Goal: Find specific page/section: Find specific page/section

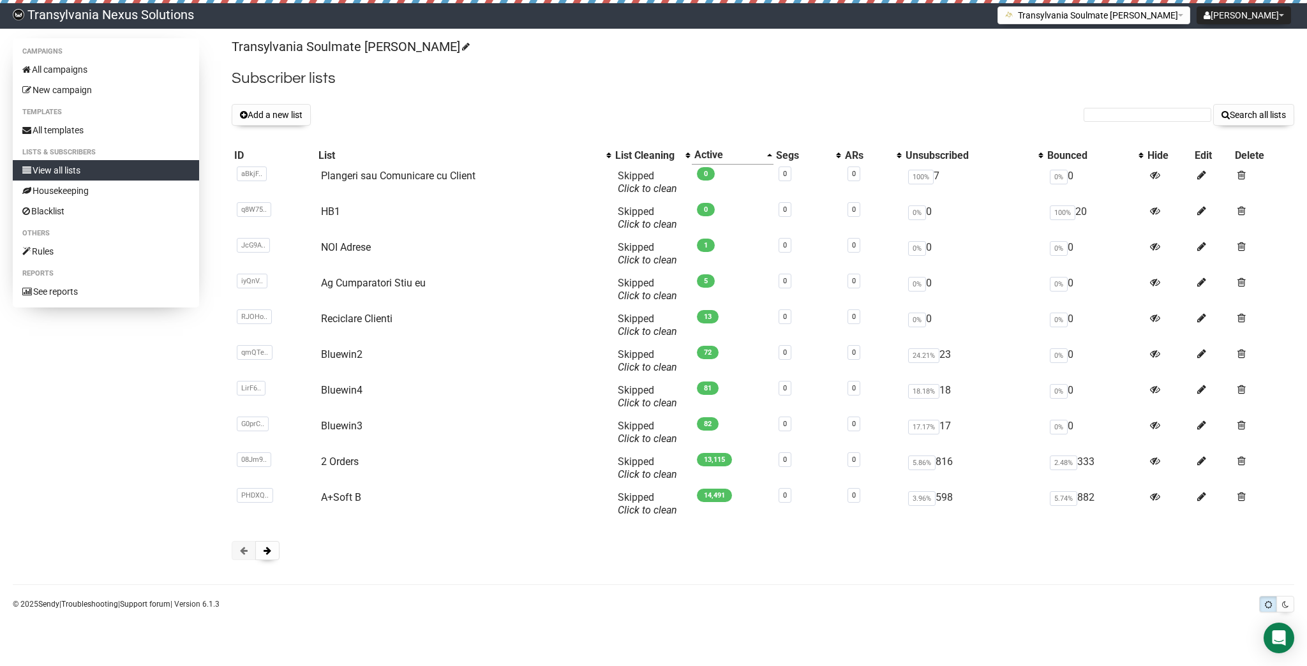
click at [1121, 133] on div "Transylvania Soulmate [PERSON_NAME] Subscriber lists Add a new list Search all …" at bounding box center [763, 305] width 1063 height 535
click at [1108, 110] on input "text" at bounding box center [1148, 115] width 128 height 14
paste input "annamariaweber1010@gmail.com"
type input "annamariaweber1010@gmail.com"
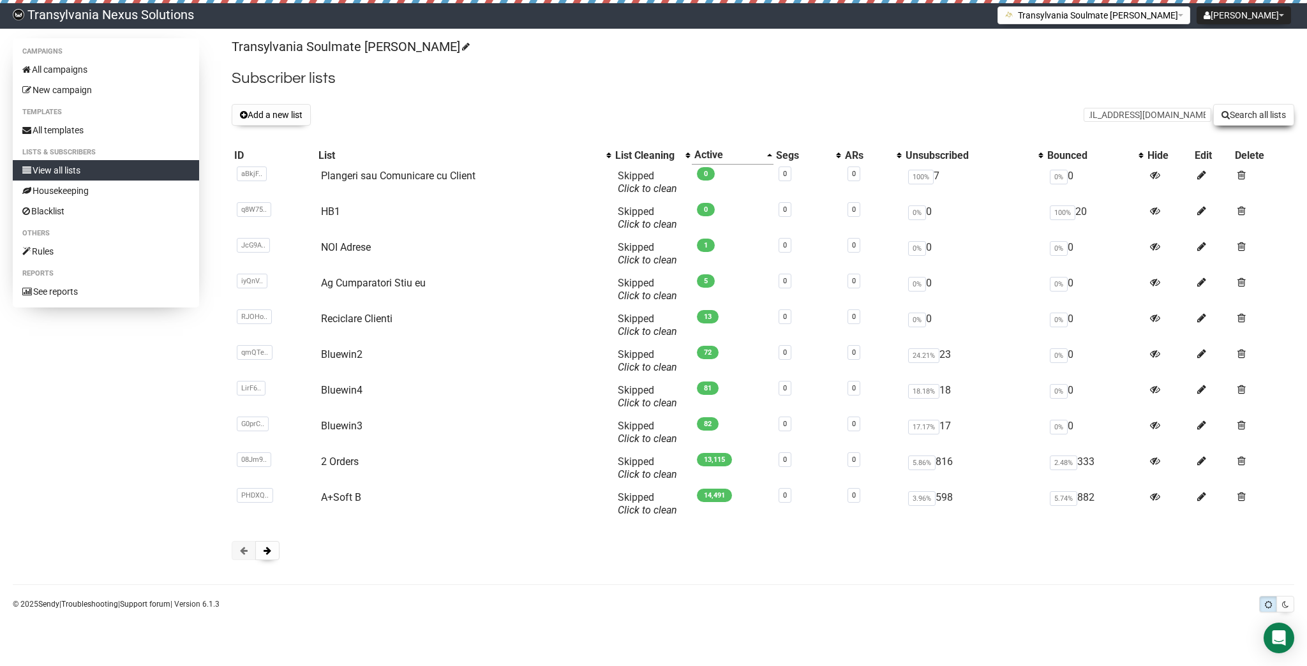
click at [1258, 123] on button "Search all lists" at bounding box center [1253, 115] width 81 height 22
click at [257, 553] on button at bounding box center [267, 550] width 24 height 19
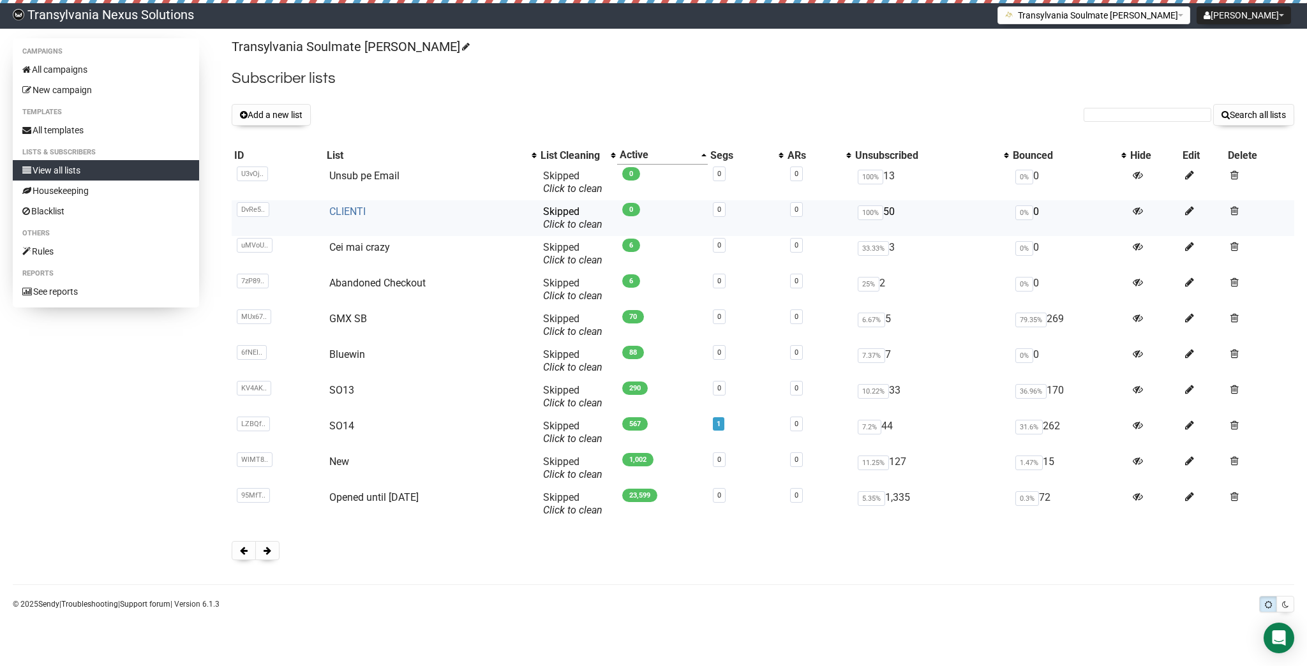
click at [343, 216] on link "CLIENTI" at bounding box center [347, 211] width 36 height 12
